Goal: Task Accomplishment & Management: Use online tool/utility

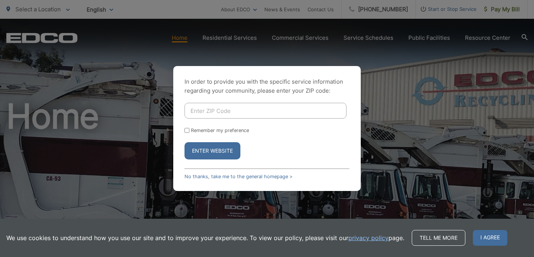
click at [253, 110] on input "Enter ZIP Code" at bounding box center [265, 111] width 162 height 16
type input "92003"
click at [228, 153] on button "Enter Website" at bounding box center [212, 150] width 56 height 17
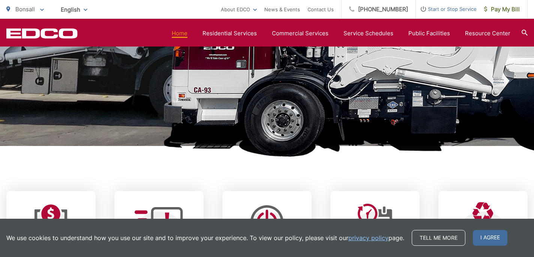
scroll to position [310, 0]
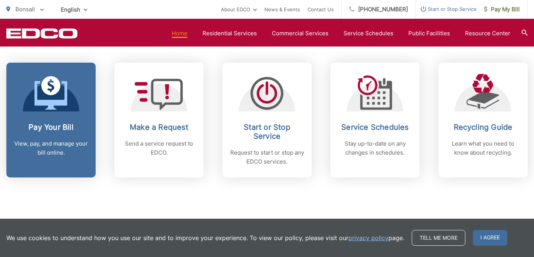
click at [74, 138] on div "Pay Your Bill View, pay, and manage your bill online." at bounding box center [51, 140] width 74 height 34
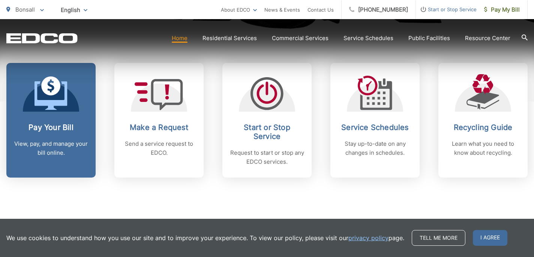
scroll to position [0, 0]
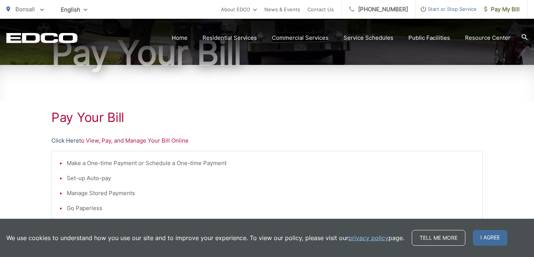
scroll to position [85, 0]
click at [74, 138] on link "Click Here" at bounding box center [65, 140] width 28 height 9
click at [31, 118] on div "Pay Your [PERSON_NAME] Here to View, Pay, and Manage Your Bill Online Make a On…" at bounding box center [267, 233] width 534 height 337
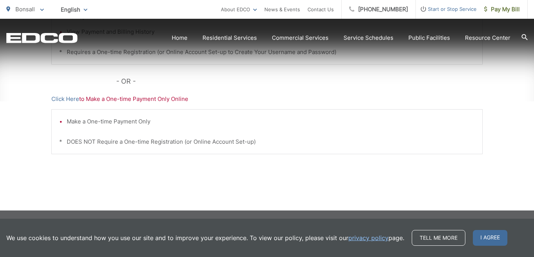
scroll to position [276, 0]
